Goal: Check status: Check status

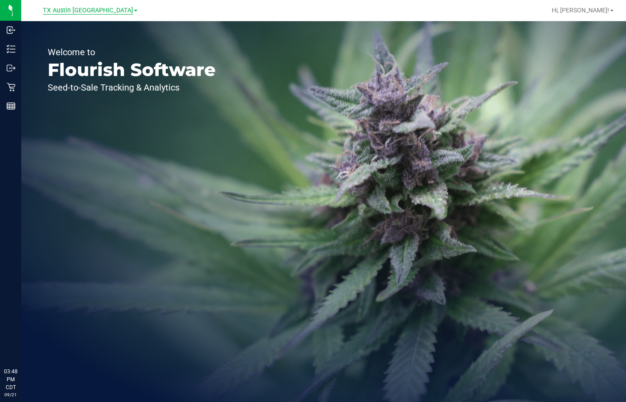
click at [104, 10] on span "TX Austin [GEOGRAPHIC_DATA]" at bounding box center [88, 11] width 90 height 8
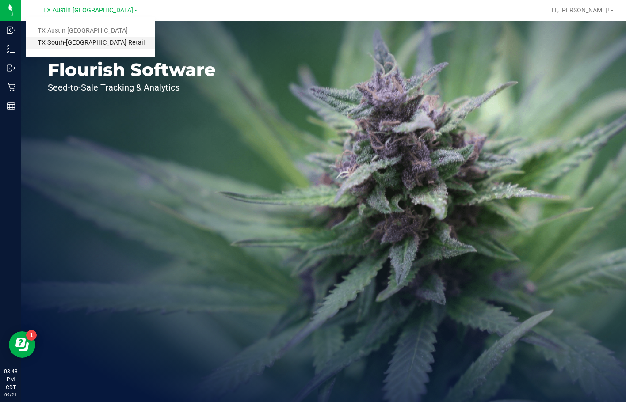
click at [87, 44] on link "TX South-[GEOGRAPHIC_DATA] Retail" at bounding box center [90, 43] width 129 height 12
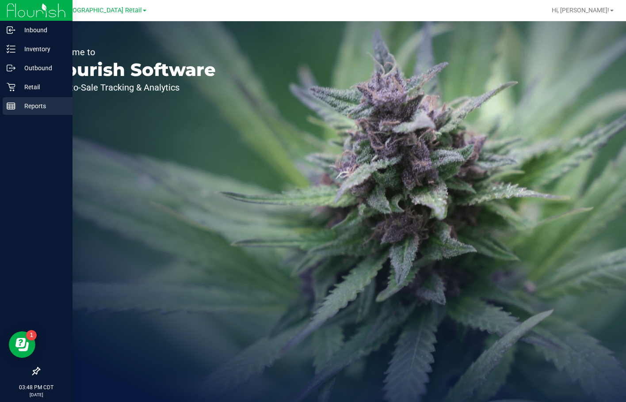
click at [9, 106] on icon at bounding box center [11, 106] width 9 height 9
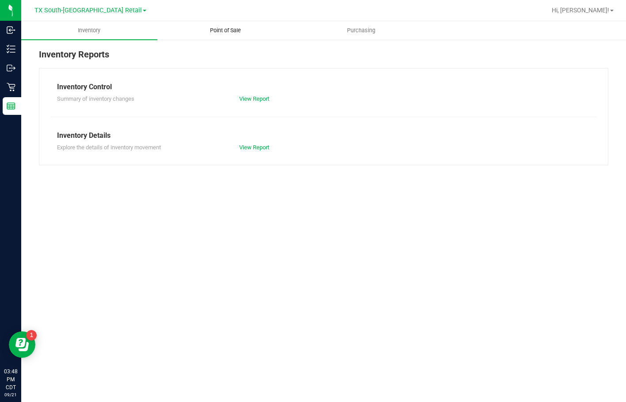
click at [201, 31] on span "Point of Sale" at bounding box center [225, 31] width 55 height 8
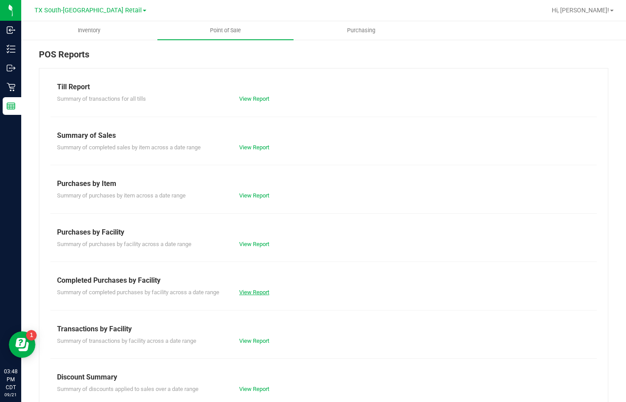
click at [253, 291] on link "View Report" at bounding box center [254, 292] width 30 height 7
